Goal: Ask a question

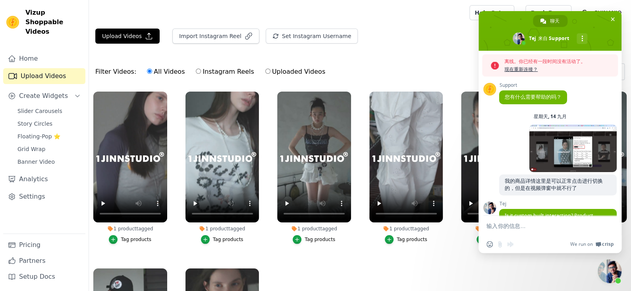
scroll to position [543, 0]
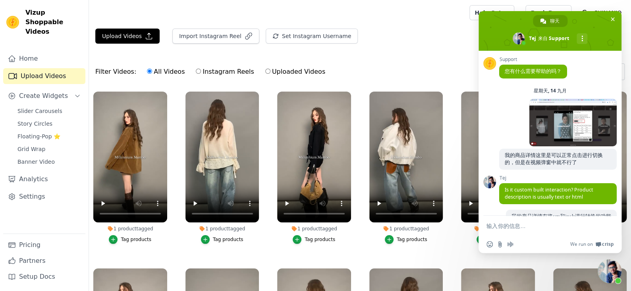
scroll to position [517, 0]
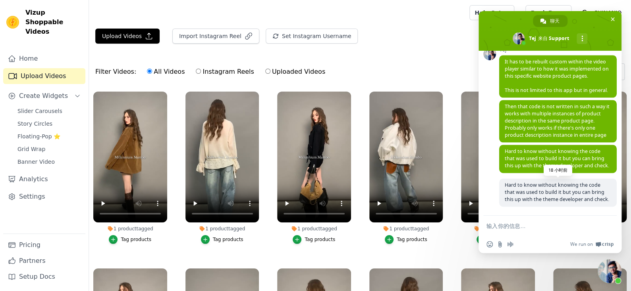
click at [555, 182] on span "Hard to know without knowing the code that was used to build it but you can bri…" at bounding box center [556, 192] width 104 height 21
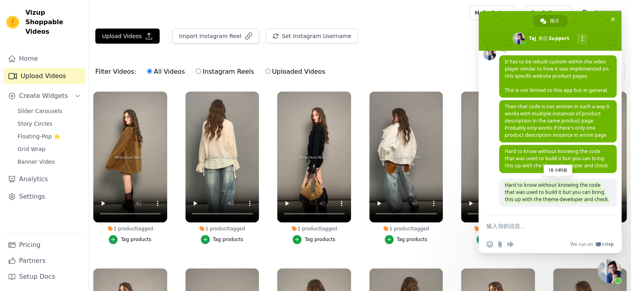
click at [555, 182] on span "Hard to know without knowing the code that was used to build it but you can bri…" at bounding box center [556, 192] width 104 height 21
copy span "Hard to know without knowing the code that was used to build it but you can bri…"
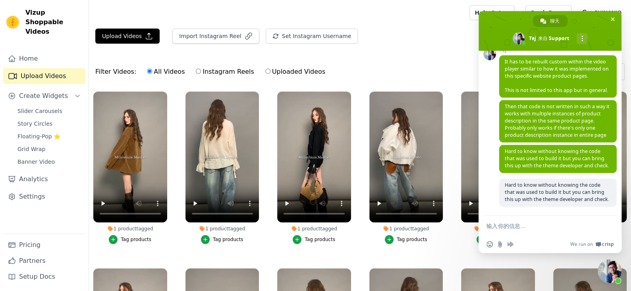
click at [523, 227] on textarea "输入你的信息…" at bounding box center [541, 226] width 110 height 7
click at [529, 227] on textarea "输入你的信息…" at bounding box center [541, 226] width 110 height 7
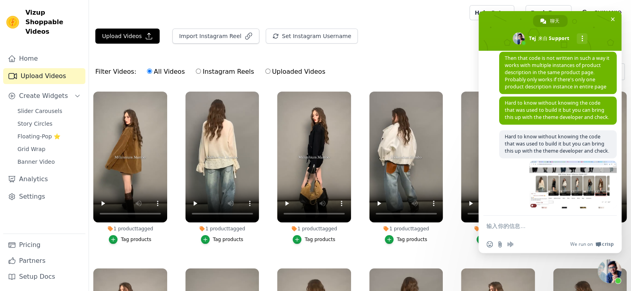
scroll to position [567, 0]
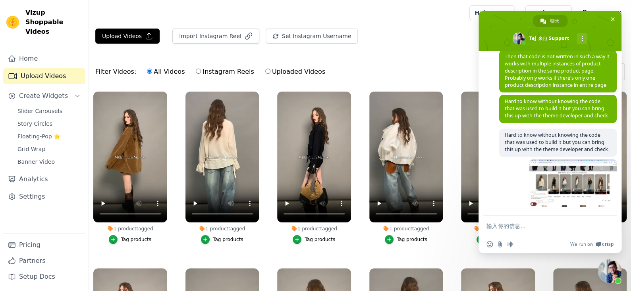
click at [530, 223] on textarea "输入你的信息…" at bounding box center [541, 226] width 110 height 7
paste textarea "Why is it different from the others?"
type textarea "Why is it different from the others?"
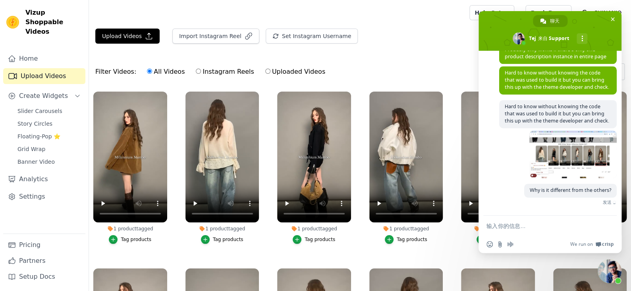
scroll to position [583, 0]
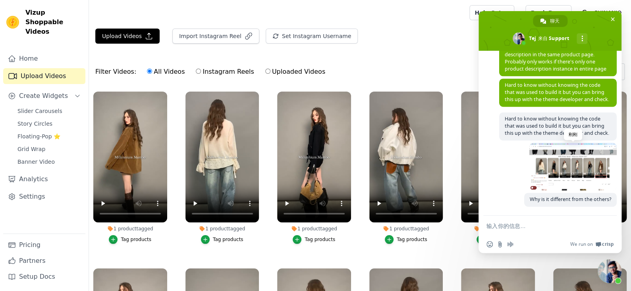
click at [554, 177] on span at bounding box center [572, 167] width 87 height 48
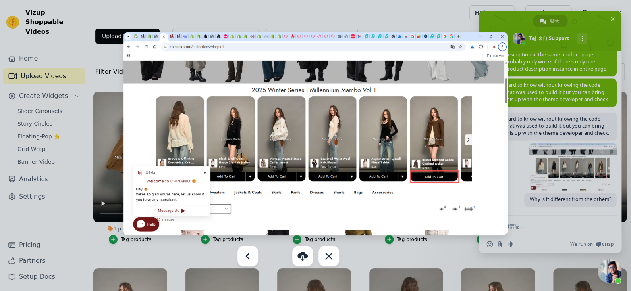
click at [539, 202] on div at bounding box center [315, 145] width 631 height 291
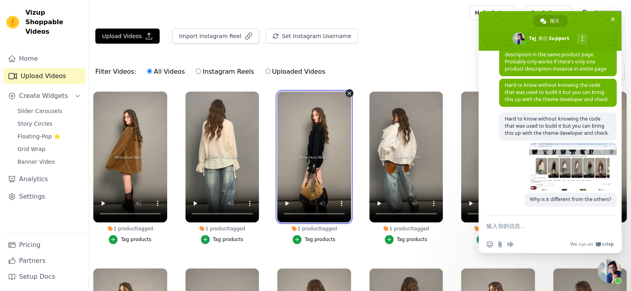
click at [311, 143] on video at bounding box center [314, 157] width 74 height 131
